Goal: Information Seeking & Learning: Understand process/instructions

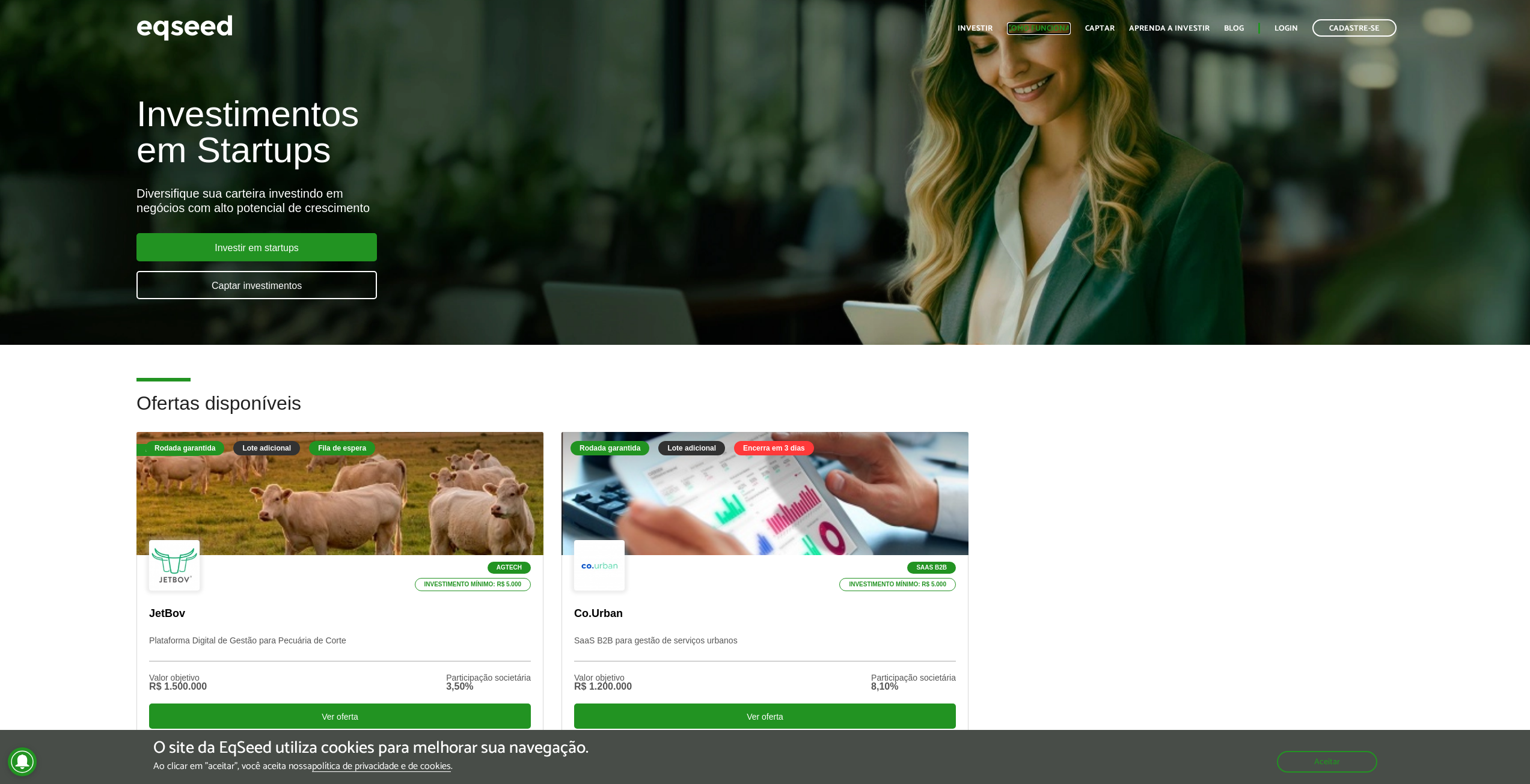
click at [1043, 26] on link "Como funciona" at bounding box center [1038, 29] width 64 height 8
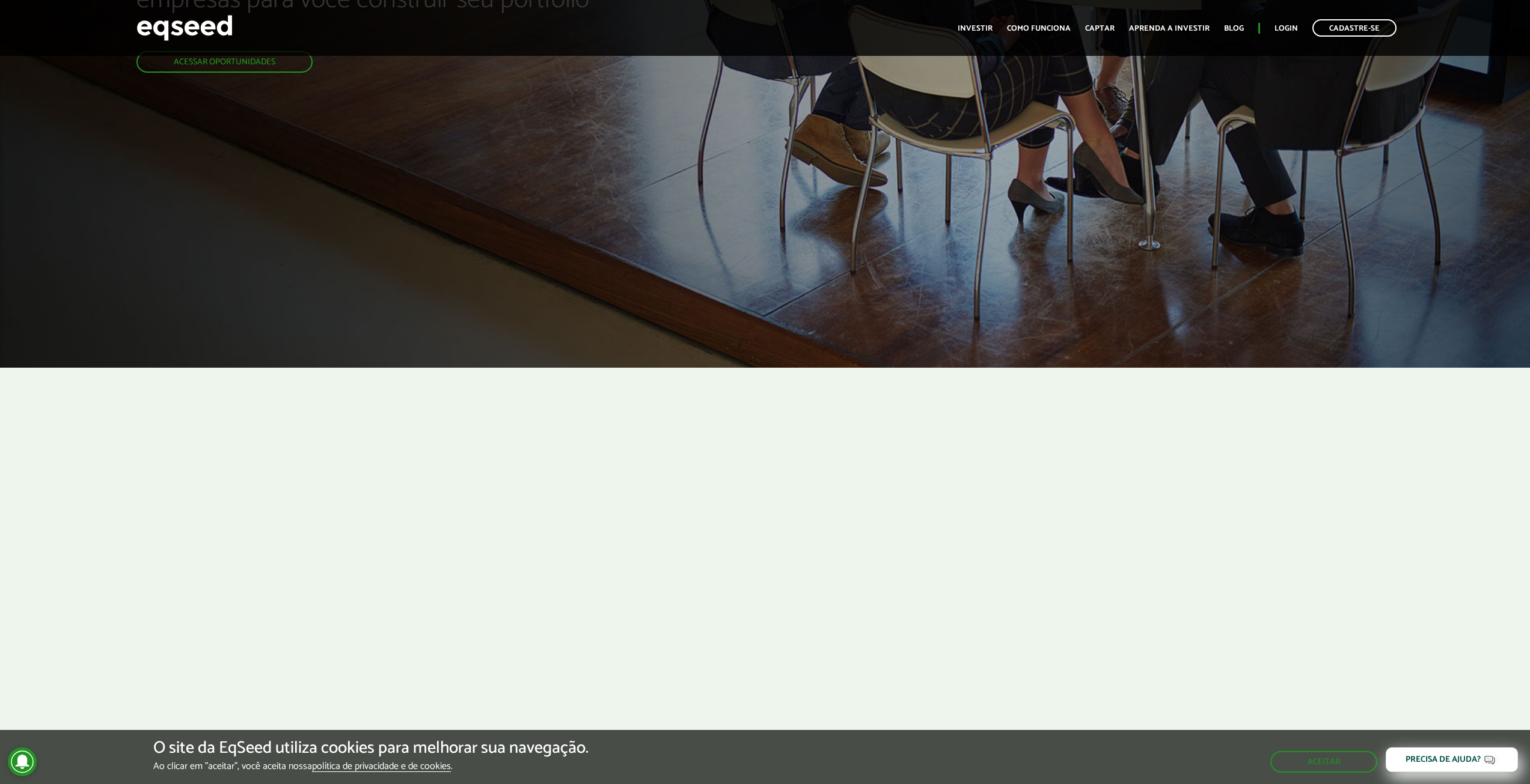
scroll to position [304, 0]
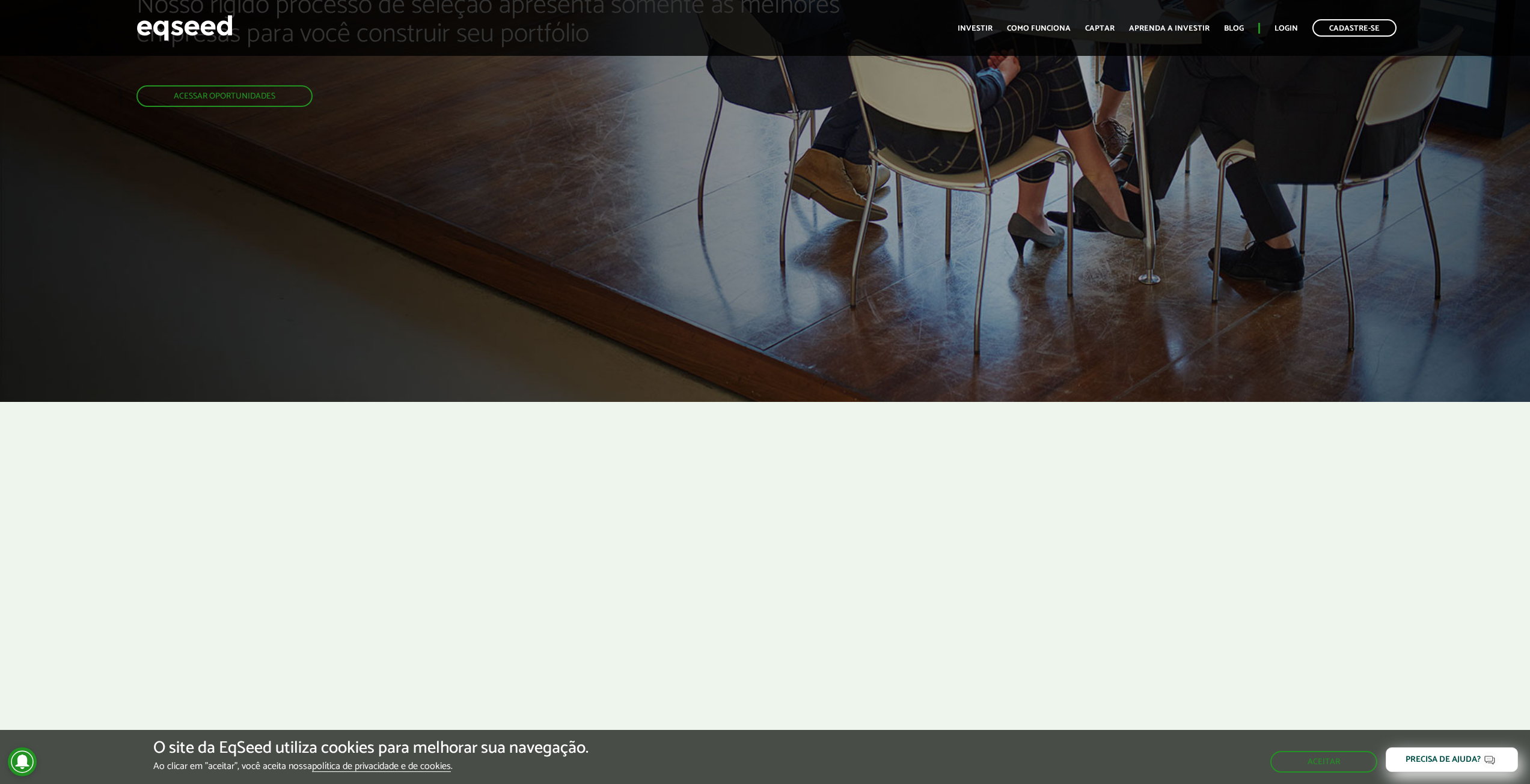
click at [673, 366] on div "Nosso rígido processo de seleção apresenta somente as melhores empresas para vo…" at bounding box center [510, 49] width 747 height 706
click at [631, 369] on div "Nosso rígido processo de seleção apresenta somente as melhores empresas para vo…" at bounding box center [510, 49] width 747 height 706
click at [1300, 763] on button "Aceitar" at bounding box center [1325, 761] width 105 height 19
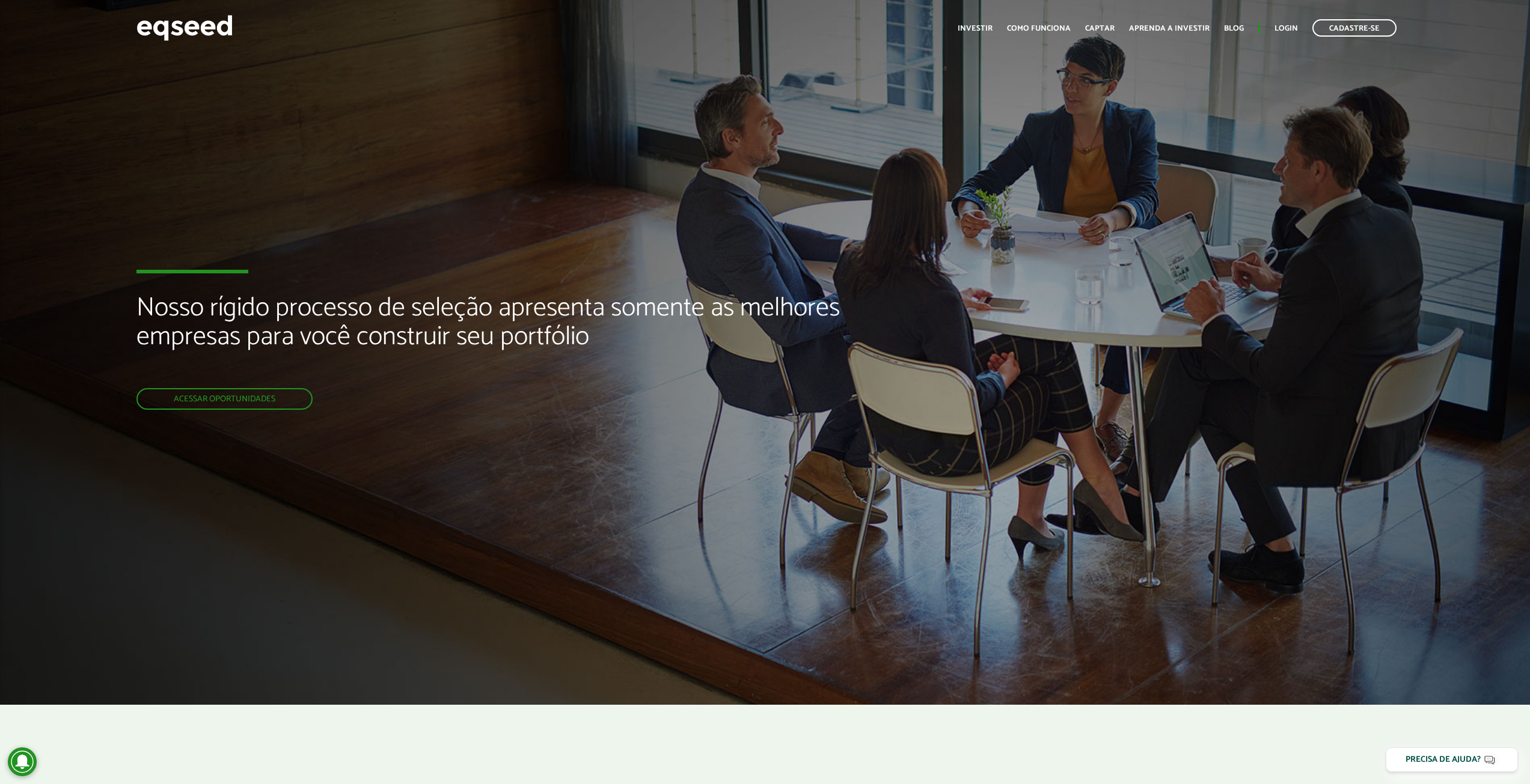
scroll to position [0, 0]
